Goal: Information Seeking & Learning: Learn about a topic

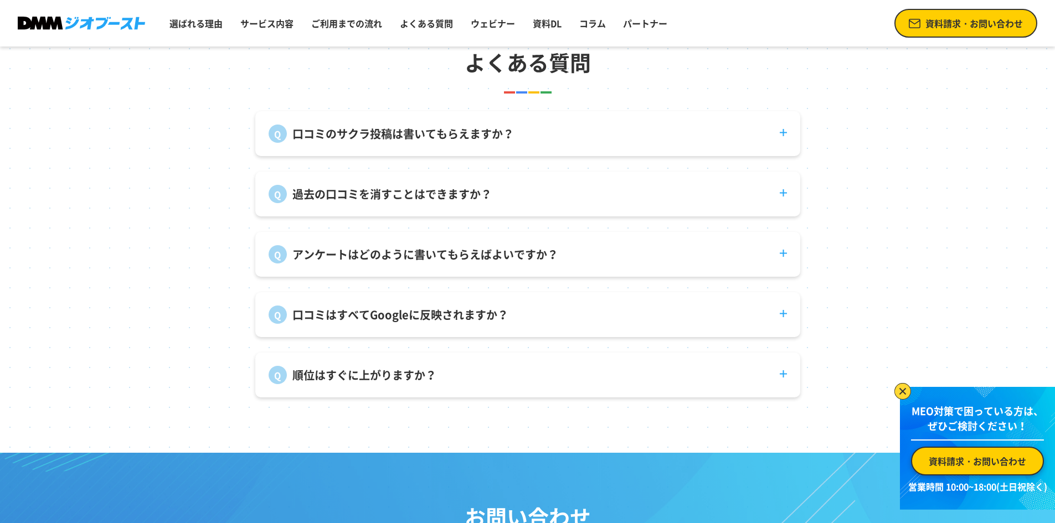
scroll to position [4152, 0]
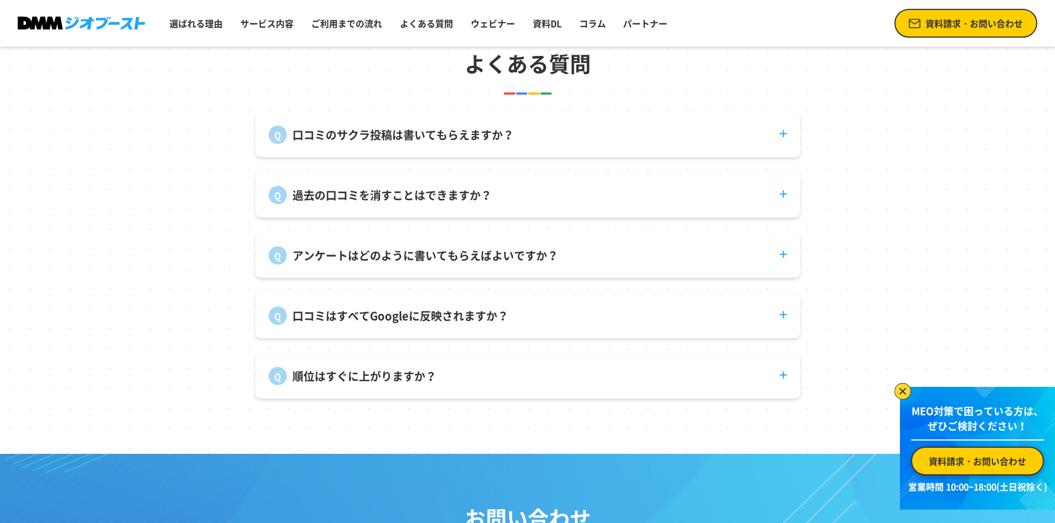
click at [785, 142] on dt "口コミのサクラ投稿は書いてもらえますか？" at bounding box center [527, 128] width 545 height 32
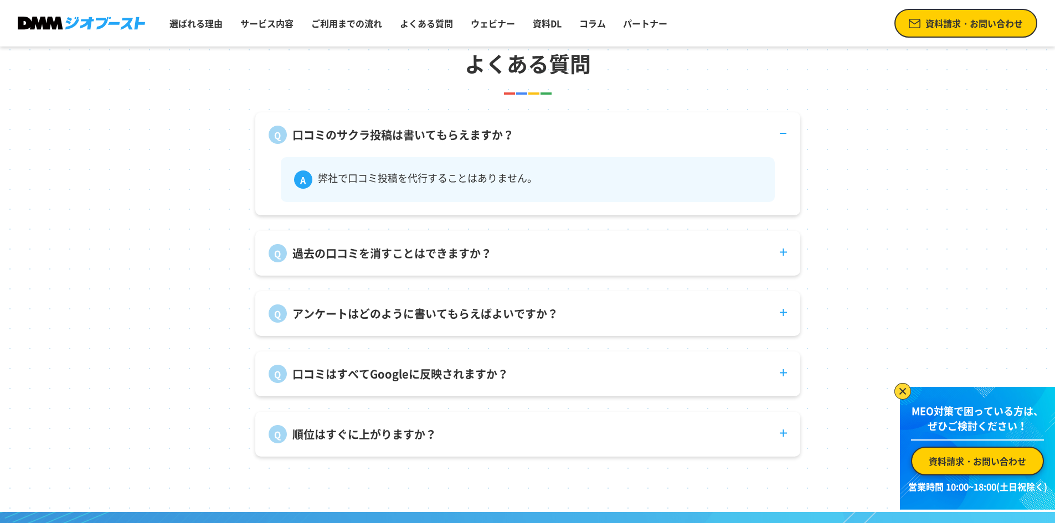
click at [785, 142] on dt "口コミのサクラ投稿は書いてもらえますか？" at bounding box center [527, 128] width 545 height 32
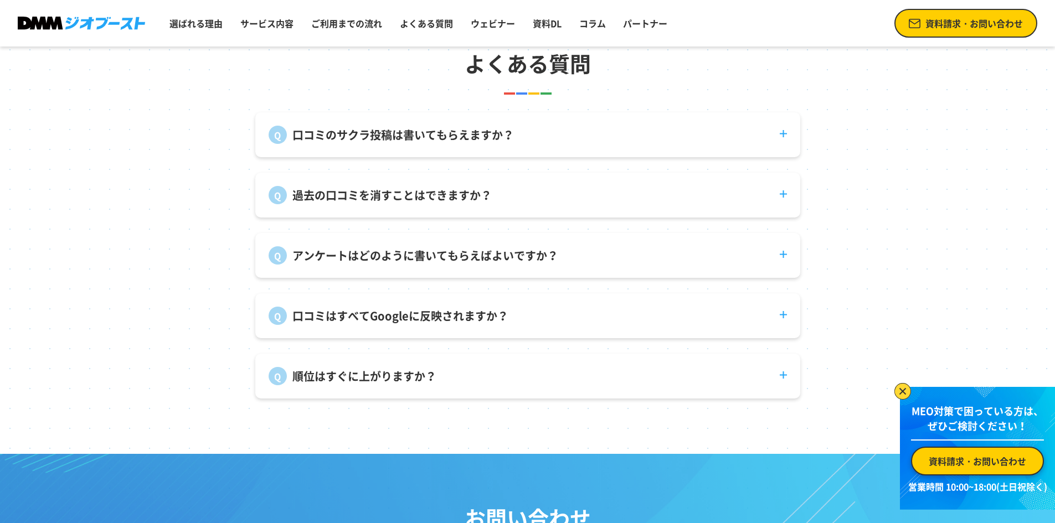
click at [786, 197] on dt "過去の口コミを消すことはできますか？" at bounding box center [527, 189] width 545 height 32
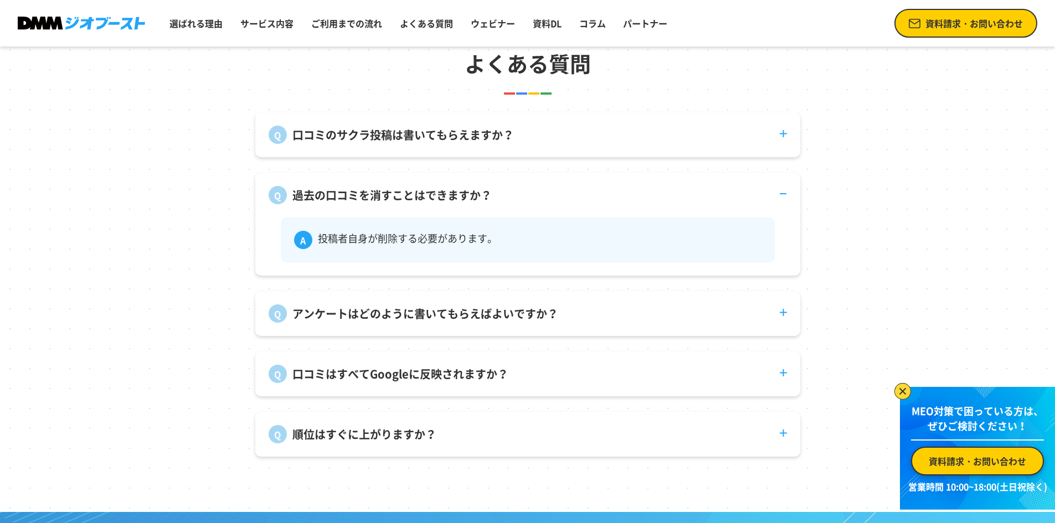
click at [786, 197] on dt "過去の口コミを消すことはできますか？" at bounding box center [527, 189] width 545 height 32
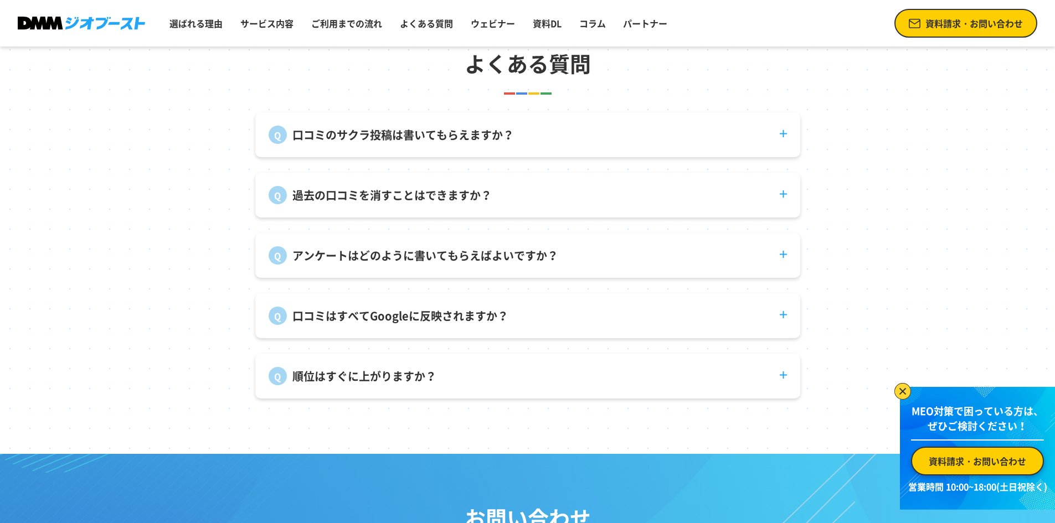
click at [788, 265] on dt "アンケートはどのように書いてもらえばよいですか？" at bounding box center [527, 249] width 545 height 32
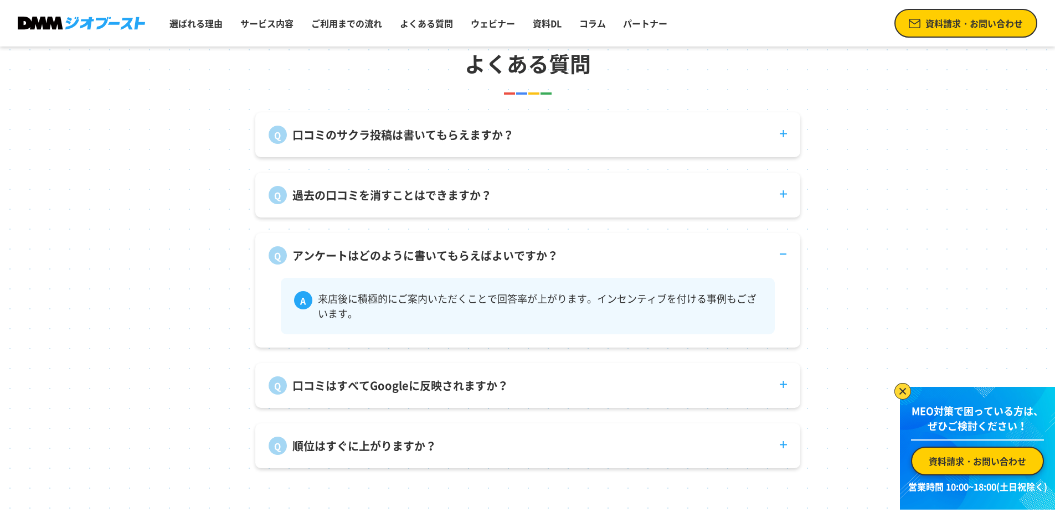
click at [788, 265] on dt "アンケートはどのように書いてもらえばよいですか？" at bounding box center [527, 249] width 545 height 32
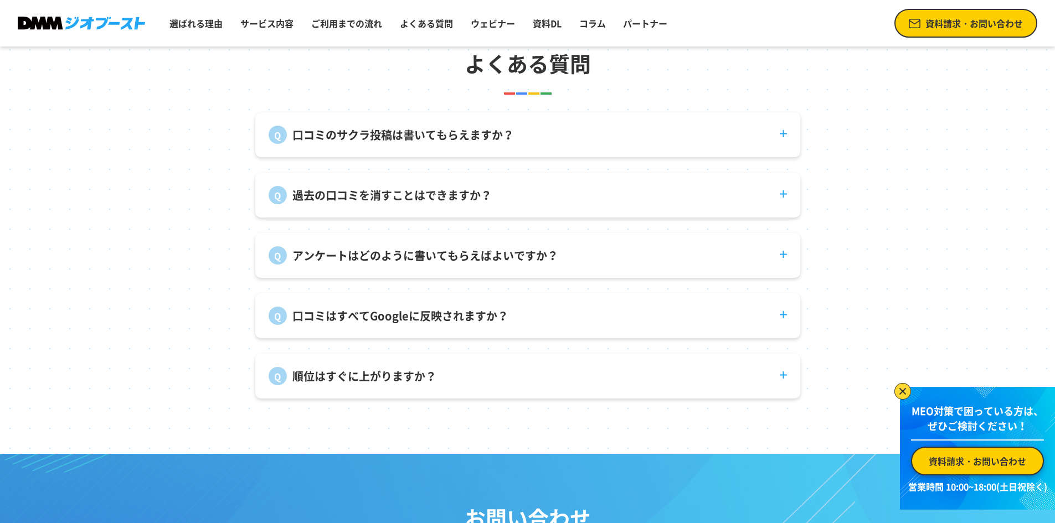
click at [786, 322] on dt "口コミはすべてGoogleに反映されますか？" at bounding box center [527, 309] width 545 height 32
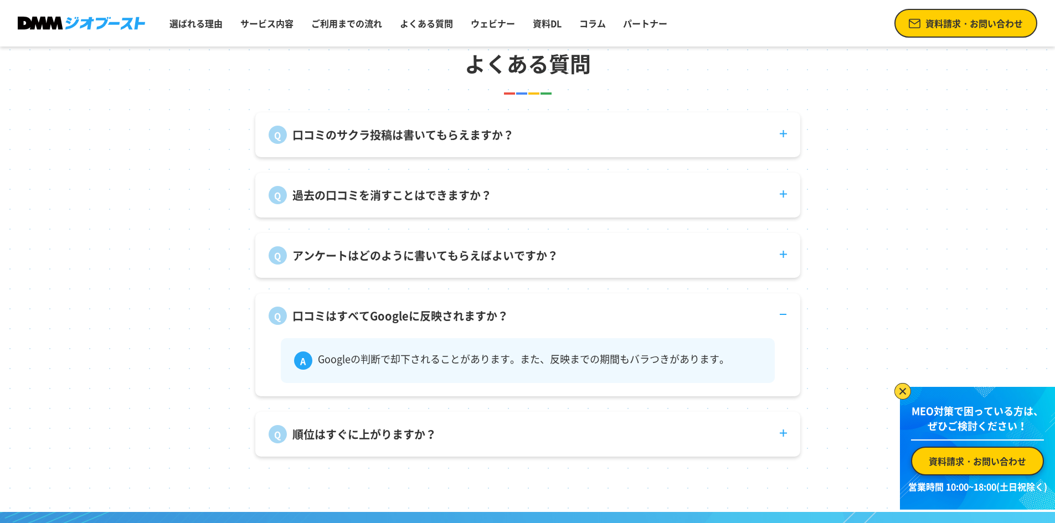
click at [786, 322] on dt "口コミはすべてGoogleに反映されますか？" at bounding box center [527, 309] width 545 height 32
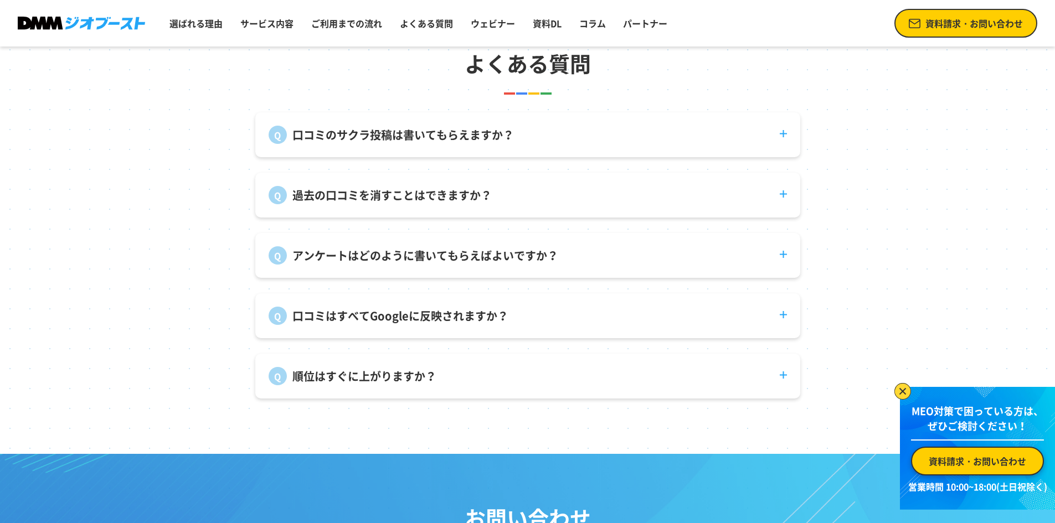
click at [786, 385] on dt "順位はすぐに上がりますか？" at bounding box center [527, 370] width 545 height 32
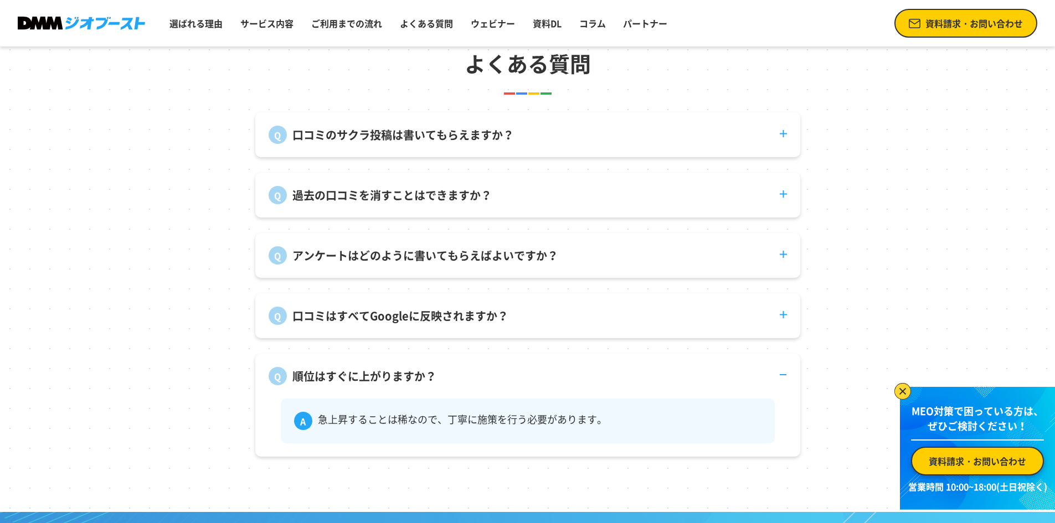
click at [786, 385] on dt "順位はすぐに上がりますか？" at bounding box center [527, 370] width 545 height 32
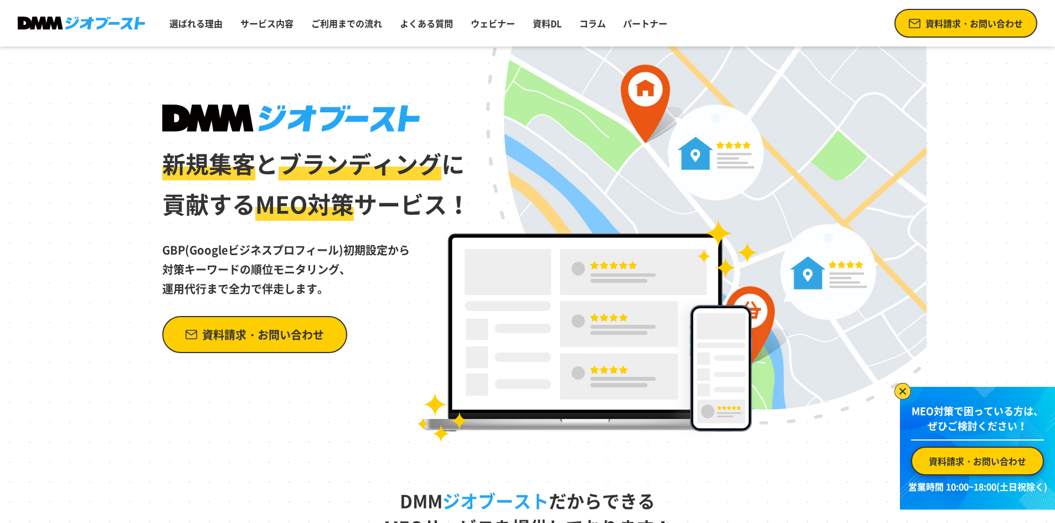
scroll to position [0, 0]
